Goal: Complete application form

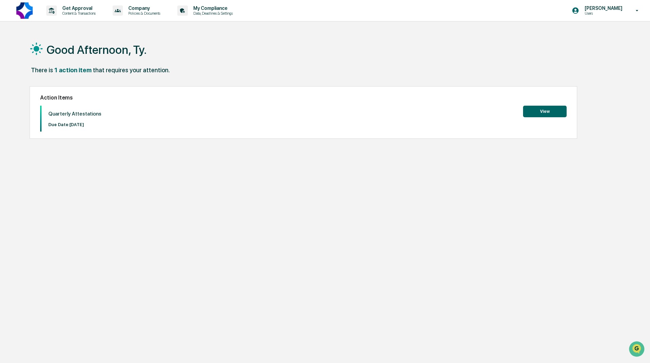
click at [542, 110] on button "View" at bounding box center [545, 112] width 44 height 12
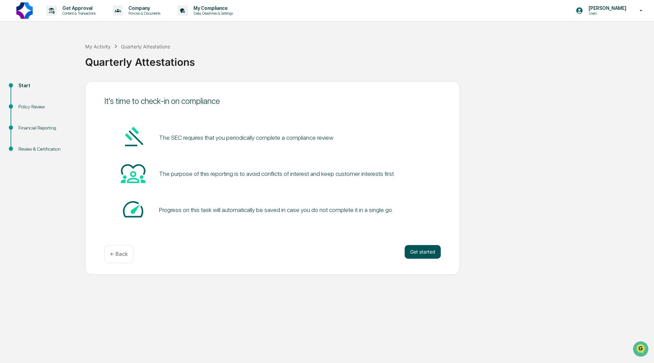
click at [421, 250] on button "Get started" at bounding box center [423, 252] width 36 height 14
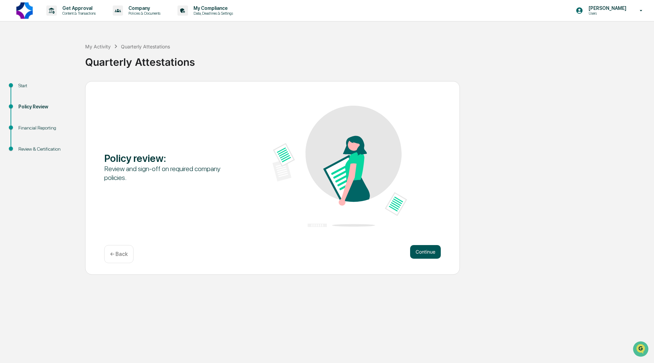
click at [421, 254] on button "Continue" at bounding box center [425, 252] width 31 height 14
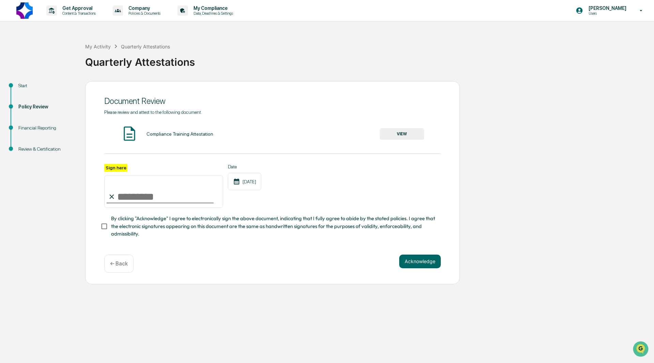
click at [399, 132] on button "VIEW" at bounding box center [402, 134] width 44 height 12
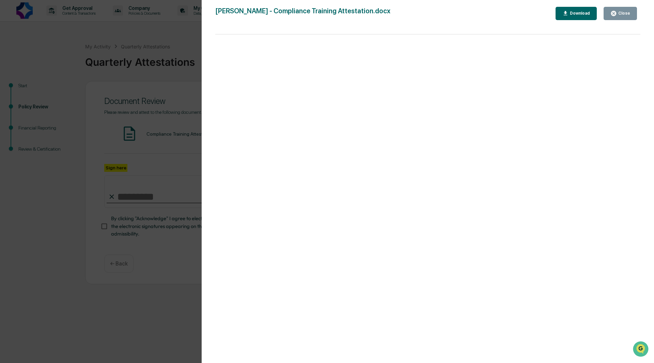
click at [619, 13] on div "Close" at bounding box center [623, 13] width 13 height 5
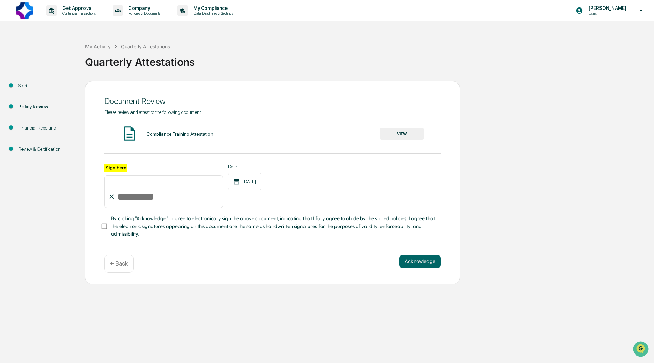
click at [133, 198] on input "Sign here" at bounding box center [163, 191] width 119 height 33
type input "**********"
click at [418, 265] on button "Acknowledge" at bounding box center [420, 261] width 42 height 14
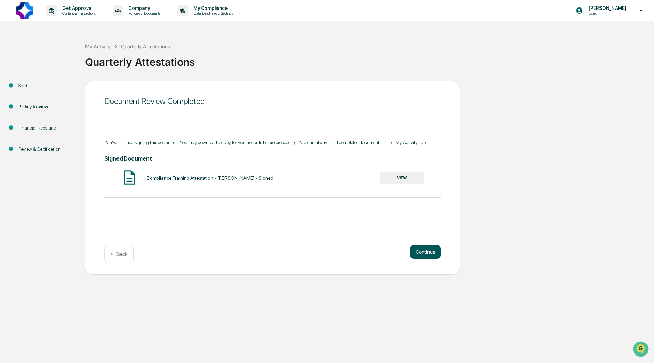
click at [420, 251] on button "Continue" at bounding box center [425, 252] width 31 height 14
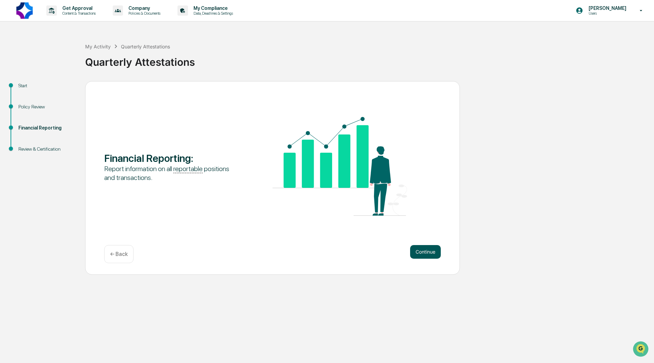
click at [423, 252] on button "Continue" at bounding box center [425, 252] width 31 height 14
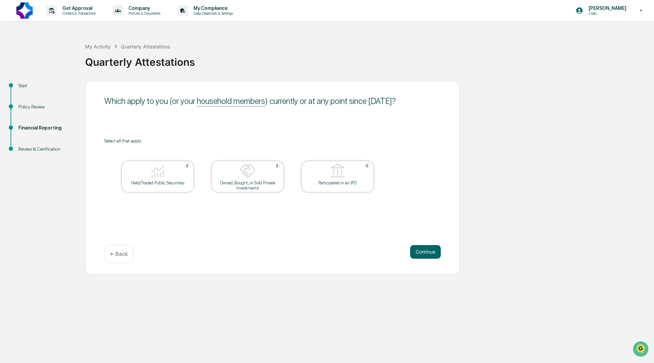
click at [154, 176] on img at bounding box center [157, 171] width 16 height 16
click at [241, 181] on div "Owned, Bought, or Sold Private Investments" at bounding box center [247, 185] width 61 height 10
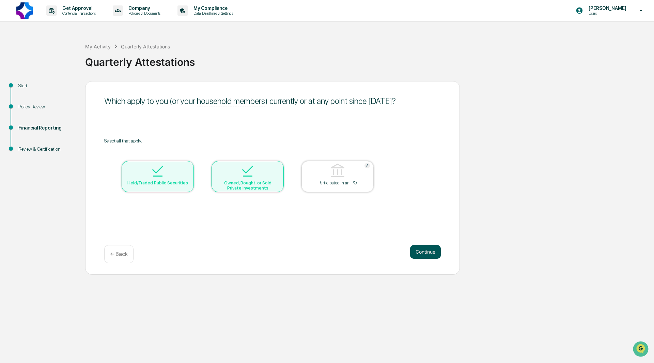
click at [424, 253] on button "Continue" at bounding box center [425, 252] width 31 height 14
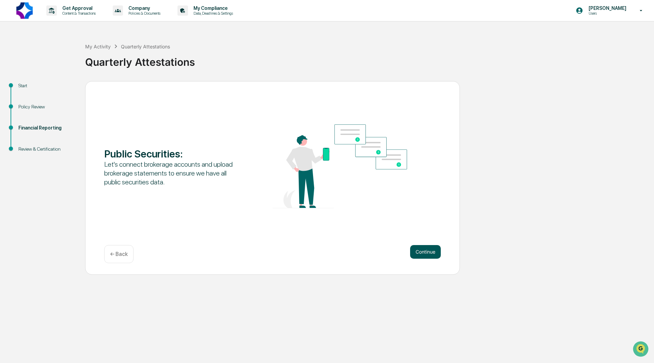
click at [423, 253] on button "Continue" at bounding box center [425, 252] width 31 height 14
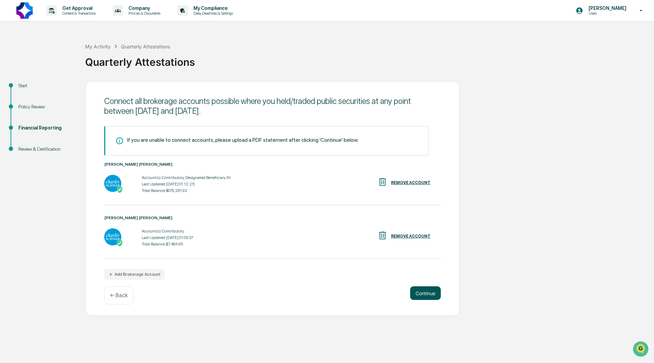
click at [423, 291] on button "Continue" at bounding box center [425, 293] width 31 height 14
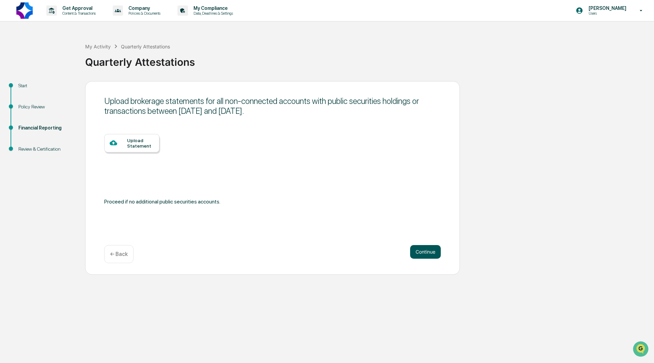
click at [428, 252] on button "Continue" at bounding box center [425, 252] width 31 height 14
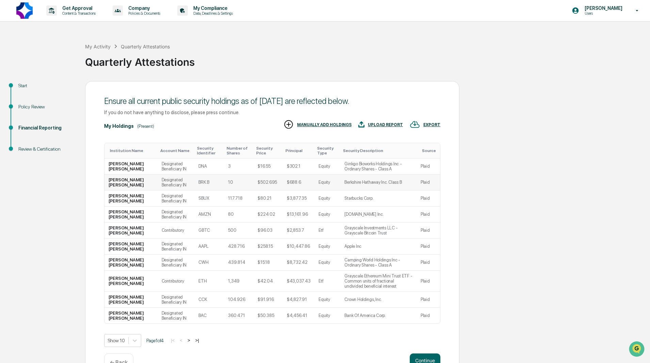
scroll to position [15, 0]
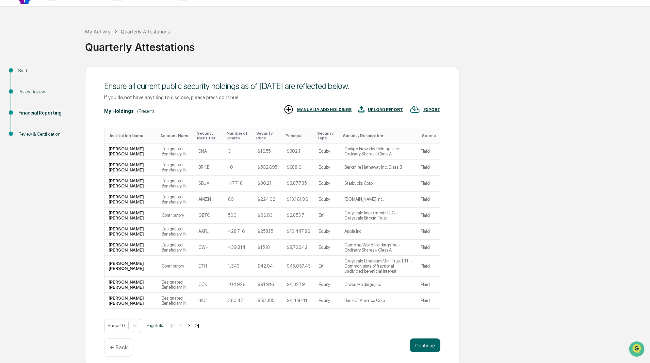
click at [430, 107] on div "EXPORT" at bounding box center [432, 109] width 17 height 5
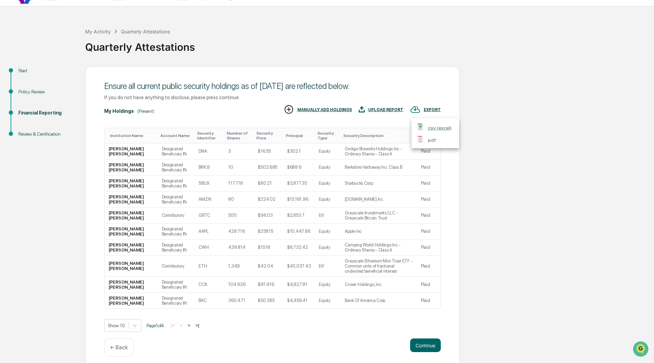
click at [442, 128] on p "csv (excel)" at bounding box center [440, 127] width 24 height 7
click at [428, 340] on div at bounding box center [327, 181] width 654 height 363
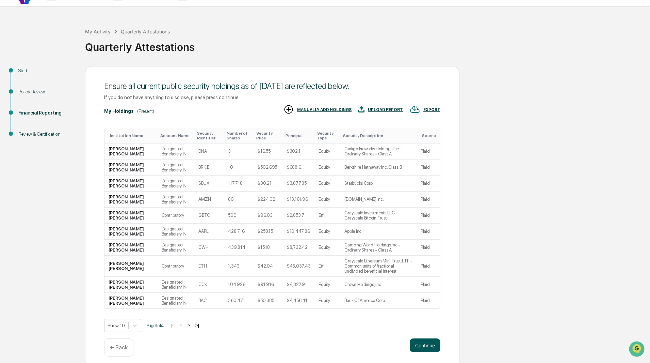
click at [425, 340] on button "Continue" at bounding box center [425, 345] width 31 height 14
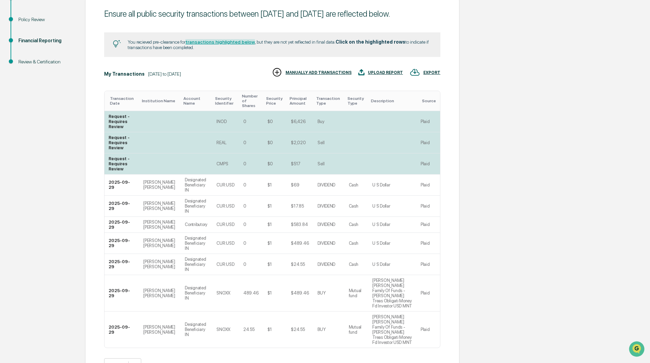
scroll to position [96, 0]
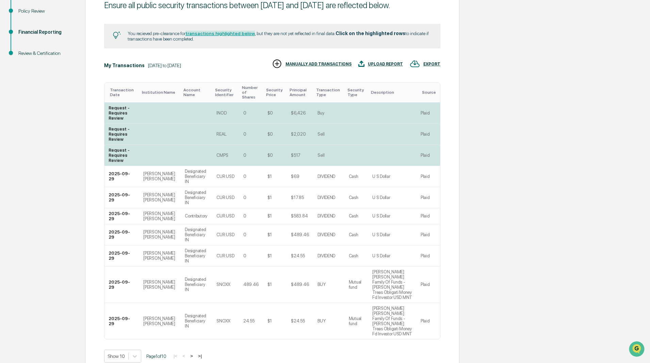
click at [193, 353] on button ">" at bounding box center [191, 356] width 7 height 6
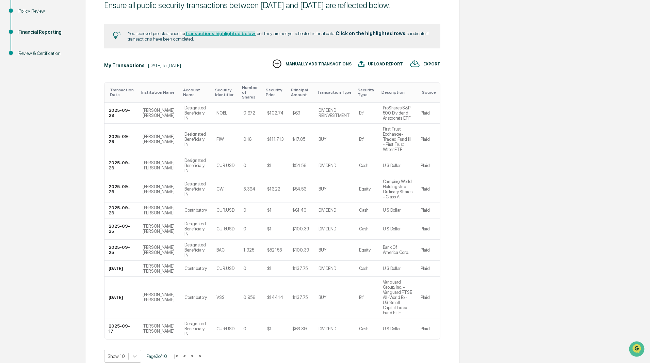
scroll to position [85, 0]
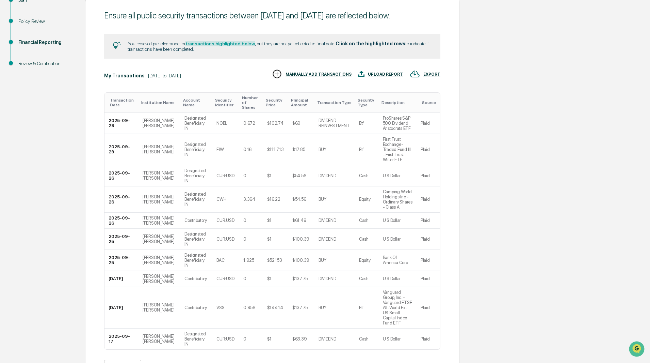
click at [195, 362] on button ">" at bounding box center [192, 366] width 7 height 6
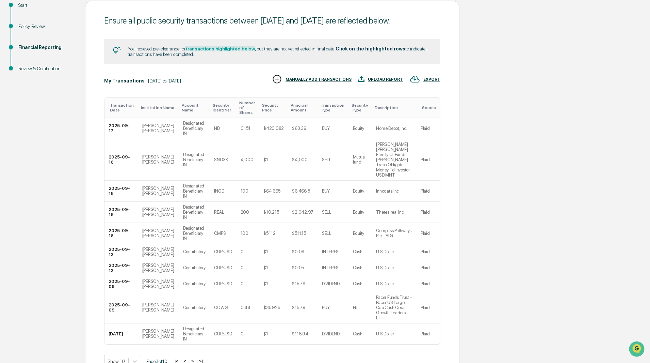
click at [195, 358] on button ">" at bounding box center [192, 361] width 7 height 6
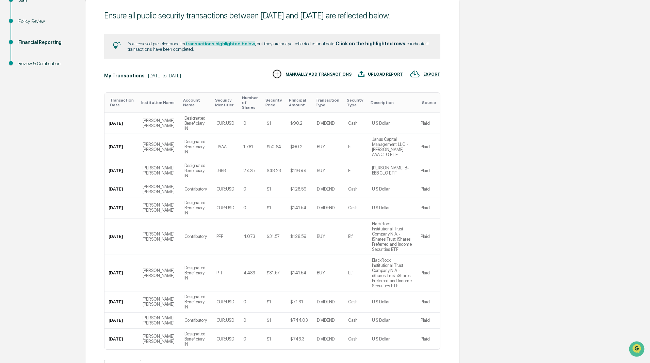
click at [195, 362] on button ">" at bounding box center [192, 366] width 7 height 6
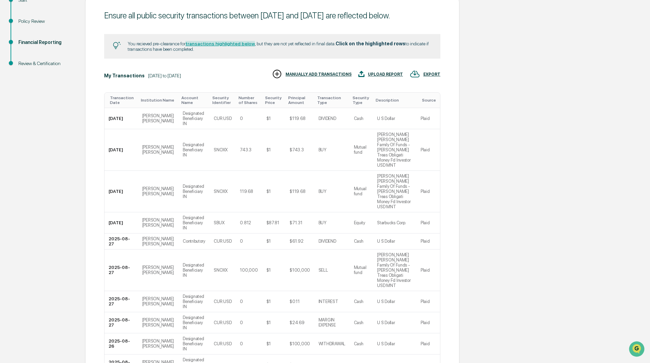
scroll to position [91, 0]
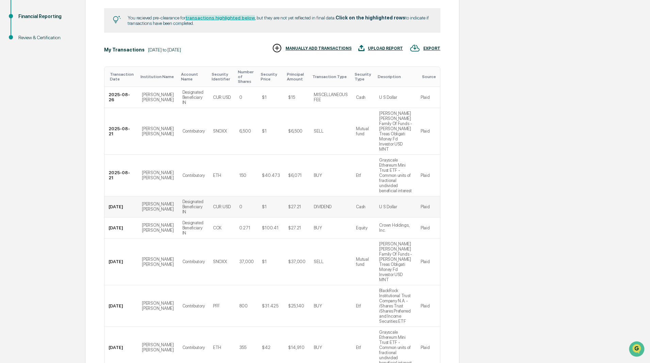
scroll to position [126, 0]
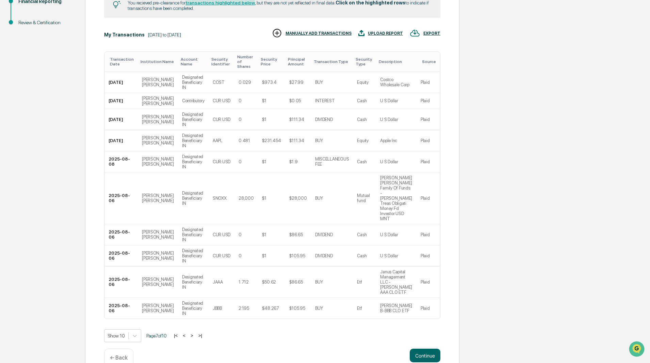
scroll to position [80, 0]
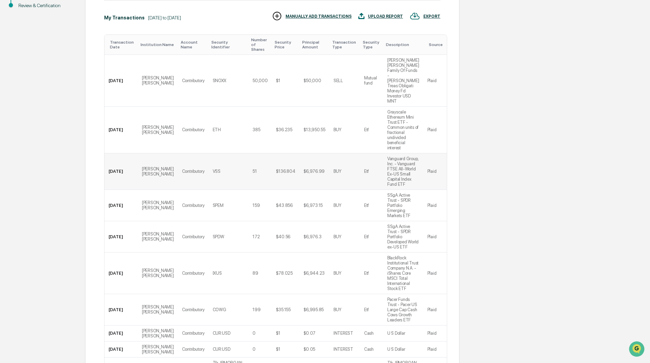
scroll to position [152, 0]
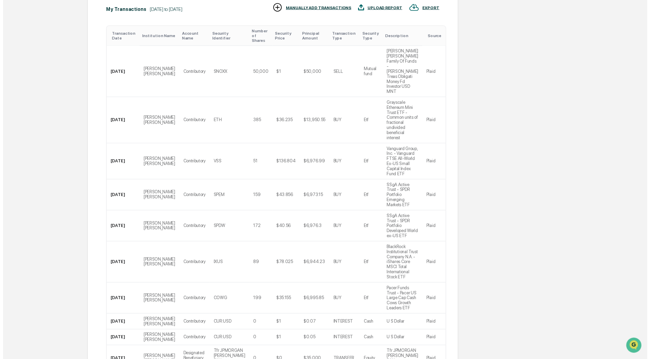
scroll to position [11, 0]
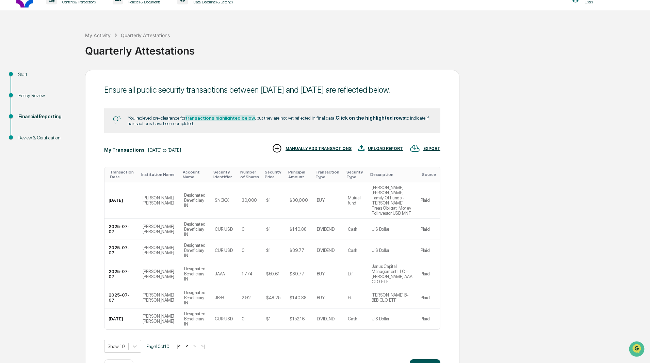
click at [425, 359] on button "Continue" at bounding box center [425, 366] width 31 height 14
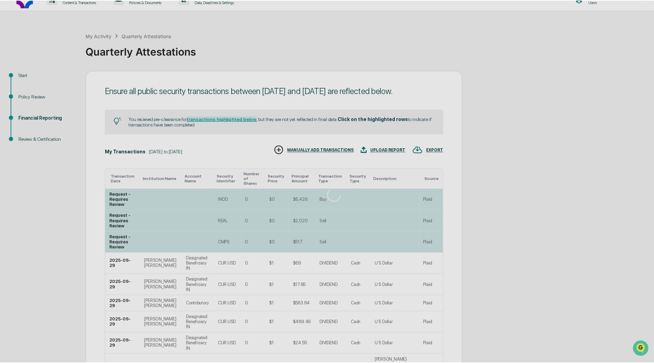
scroll to position [0, 0]
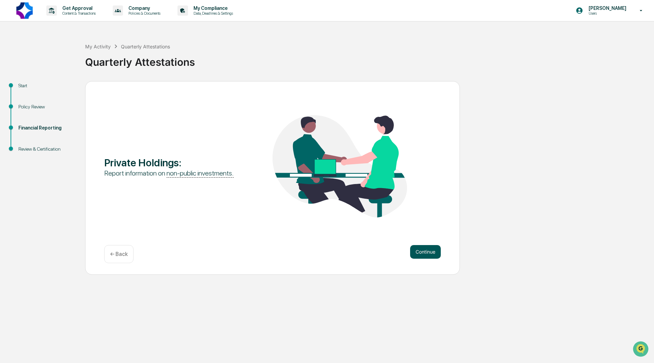
click at [435, 251] on button "Continue" at bounding box center [425, 252] width 31 height 14
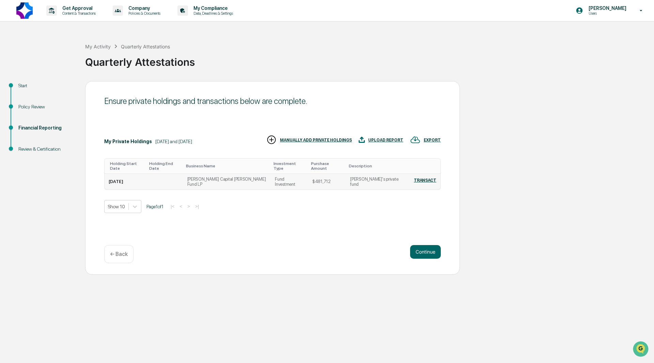
click at [419, 178] on div "TRANSACT" at bounding box center [425, 180] width 22 height 5
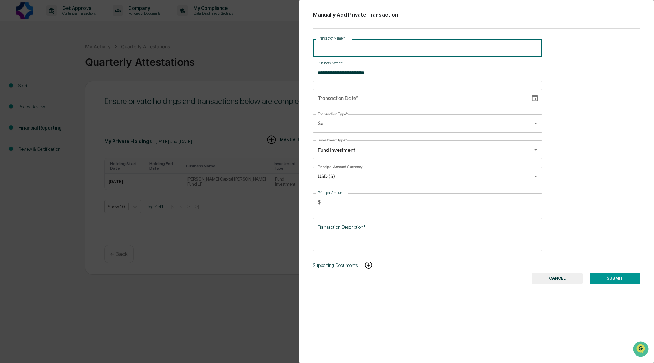
click at [403, 46] on input "Transactor Name   *" at bounding box center [427, 48] width 229 height 18
type input "**********"
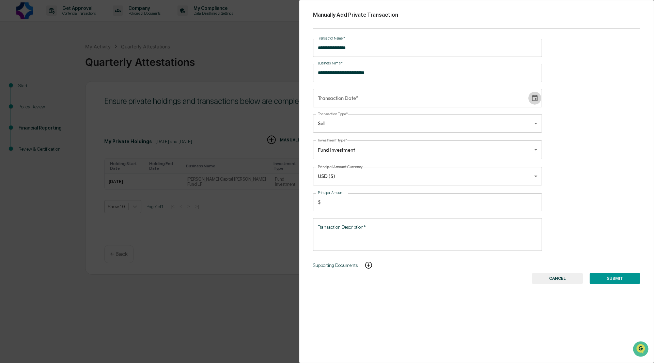
click at [531, 99] on icon "Choose date" at bounding box center [534, 97] width 7 height 7
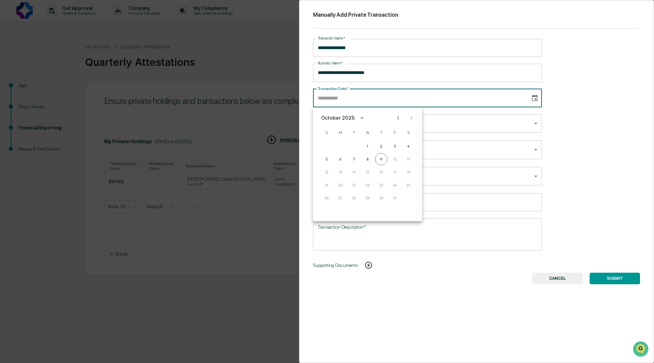
click at [398, 119] on icon "Previous month" at bounding box center [397, 117] width 7 height 7
click at [340, 147] on button "1" at bounding box center [340, 146] width 12 height 12
type input "**********"
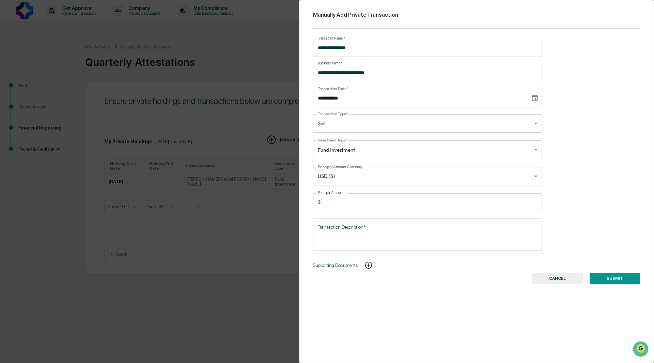
click at [356, 123] on body "**********" at bounding box center [327, 181] width 654 height 363
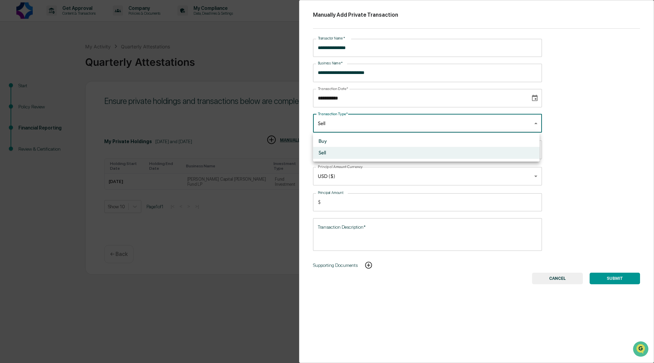
click at [334, 142] on li "Buy" at bounding box center [426, 141] width 226 height 12
type input "***"
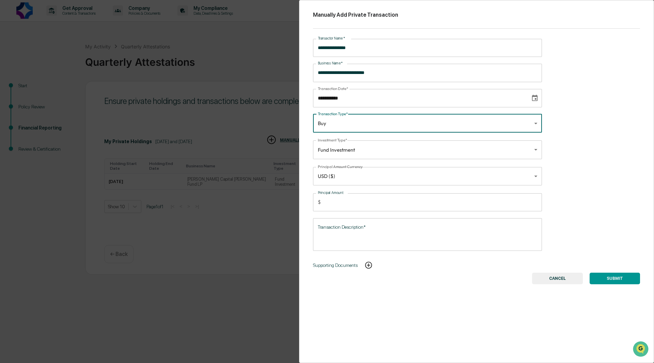
click at [357, 225] on textarea "Transaction Description*" at bounding box center [427, 234] width 219 height 21
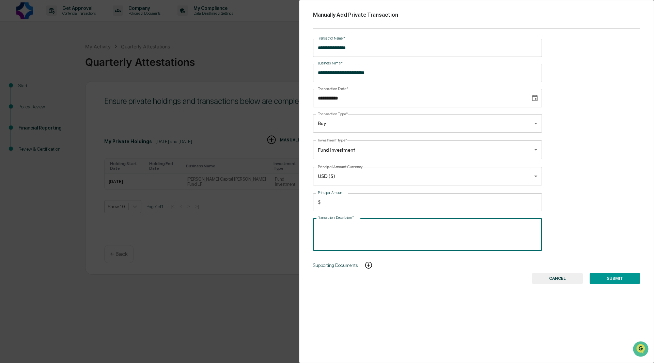
click at [360, 203] on input "******" at bounding box center [432, 202] width 218 height 18
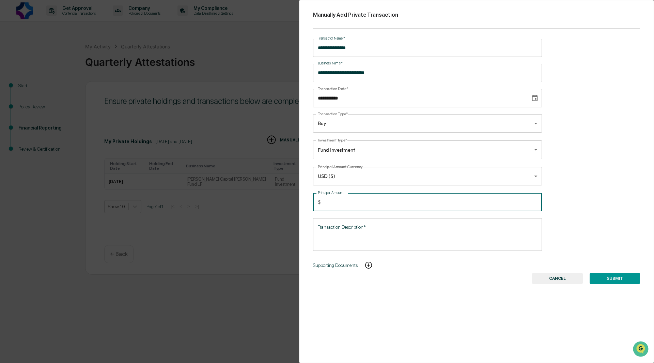
drag, startPoint x: 360, startPoint y: 203, endPoint x: 316, endPoint y: 205, distance: 44.6
click at [316, 205] on div "$ ****** Principal Amount" at bounding box center [427, 202] width 229 height 18
type input "******"
click at [616, 278] on button "SUBMIT" at bounding box center [614, 278] width 50 height 12
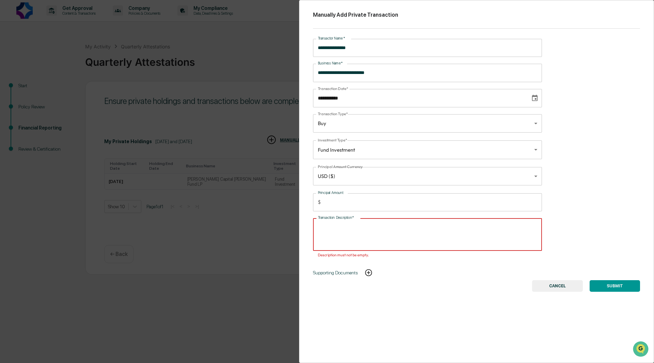
click at [431, 233] on textarea "Transaction Description*" at bounding box center [427, 234] width 219 height 21
type textarea "**********"
click at [616, 283] on button "SUBMIT" at bounding box center [614, 286] width 50 height 12
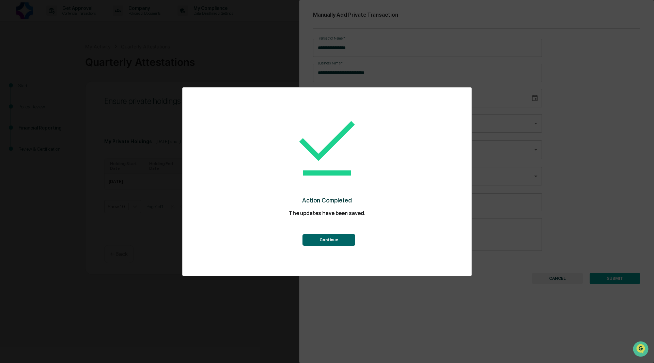
click at [341, 240] on button "Continue" at bounding box center [328, 240] width 53 height 12
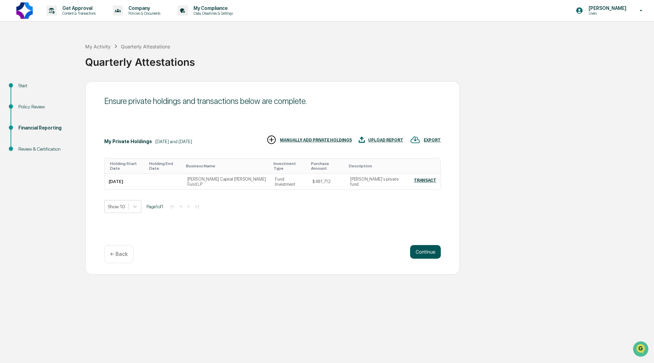
click at [422, 252] on button "Continue" at bounding box center [425, 252] width 31 height 14
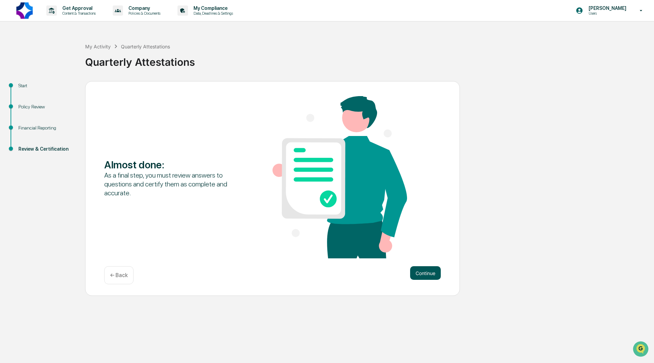
click at [423, 273] on button "Continue" at bounding box center [425, 273] width 31 height 14
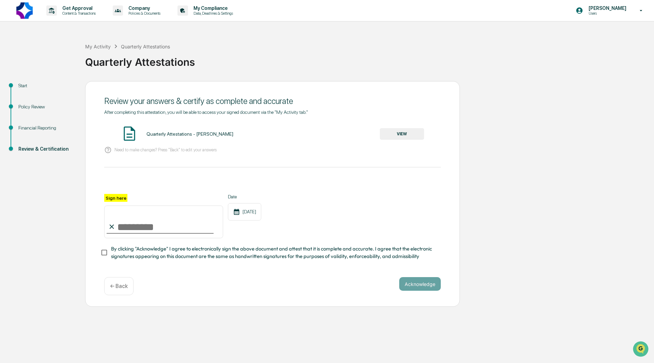
click at [135, 226] on input "Sign here" at bounding box center [163, 221] width 119 height 33
type input "**********"
click at [418, 285] on button "Acknowledge" at bounding box center [420, 284] width 42 height 14
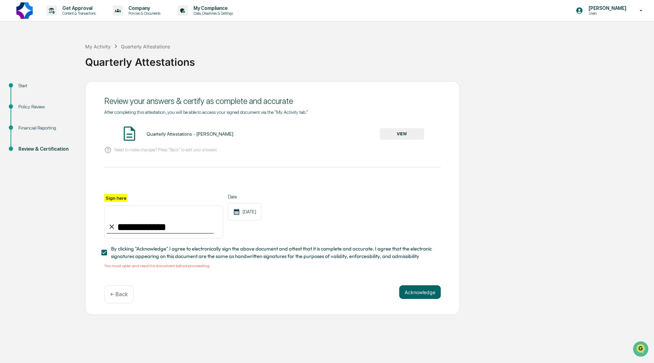
click at [395, 131] on button "VIEW" at bounding box center [402, 134] width 44 height 12
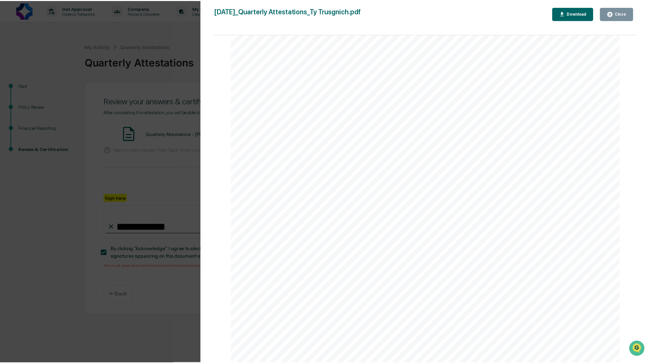
scroll to position [3116, 0]
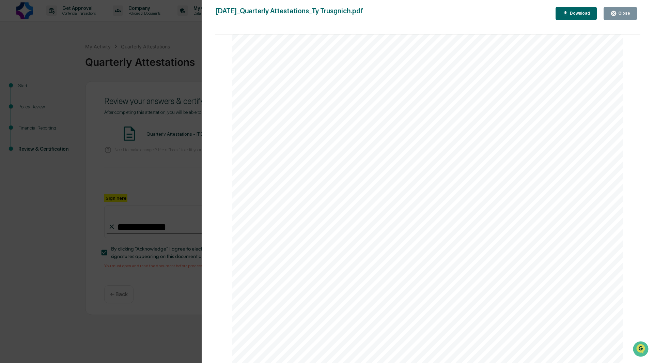
click at [618, 15] on div "Close" at bounding box center [623, 13] width 13 height 5
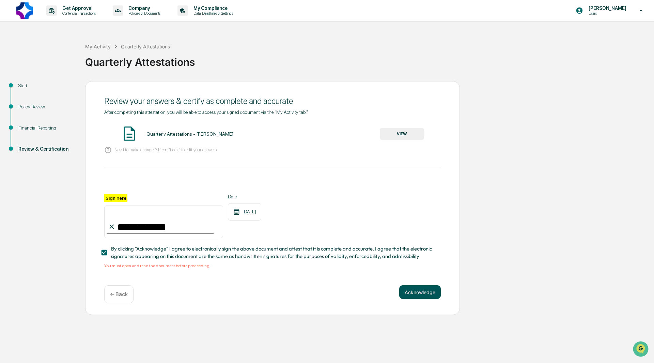
click at [419, 294] on button "Acknowledge" at bounding box center [420, 292] width 42 height 14
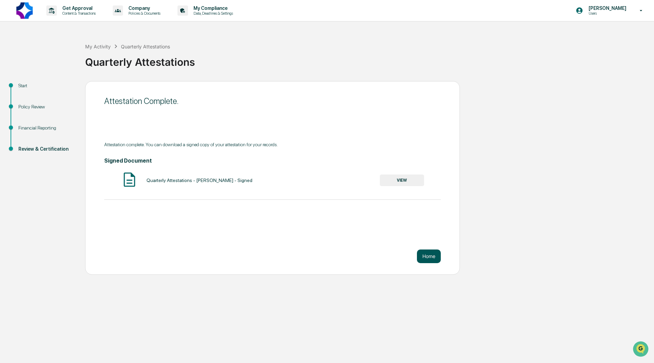
click at [429, 257] on button "Home" at bounding box center [429, 256] width 24 height 14
